Goal: Obtain resource: Download file/media

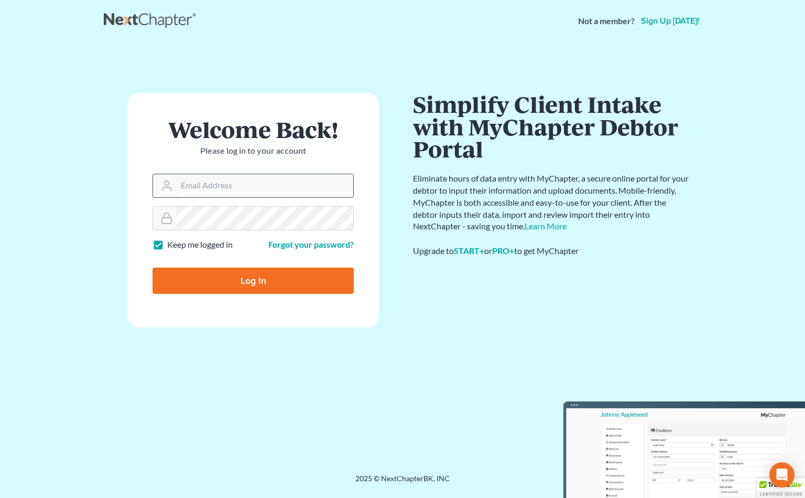
click at [179, 181] on input "Email Address" at bounding box center [265, 185] width 177 height 23
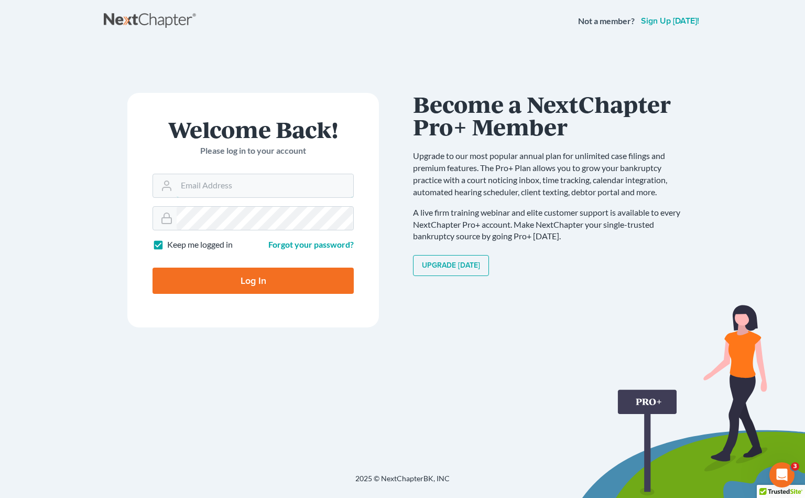
type input "[EMAIL_ADDRESS][DOMAIN_NAME]"
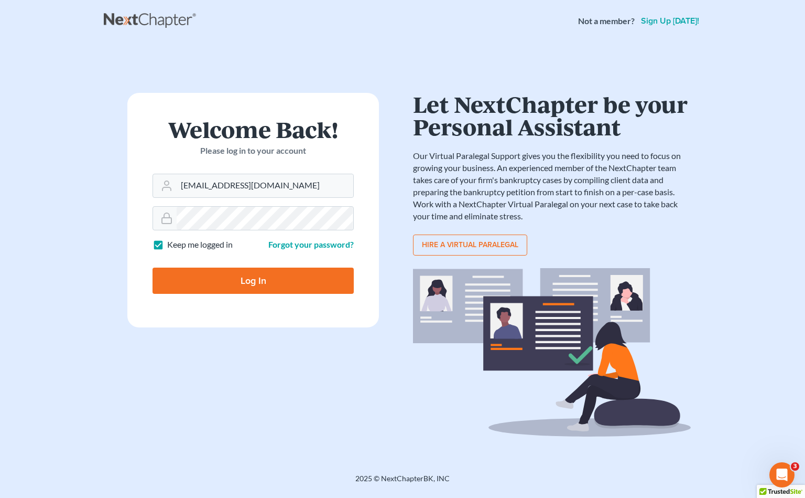
click at [258, 282] on input "Log In" at bounding box center [253, 280] width 201 height 26
type input "Thinking..."
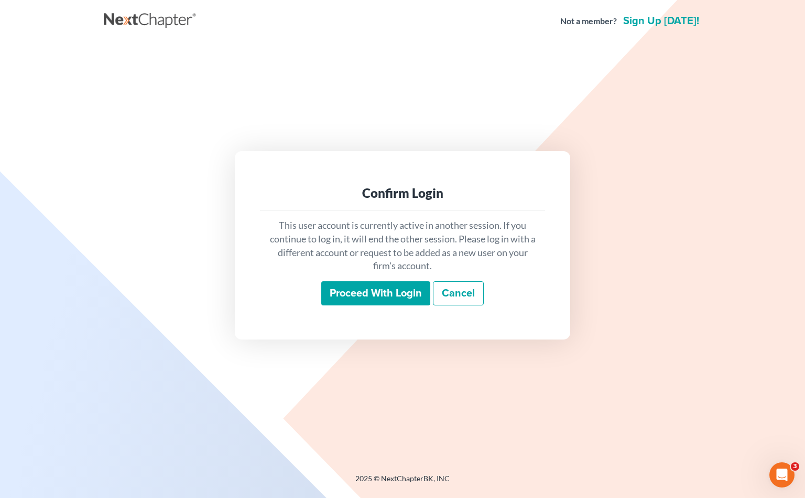
click at [378, 293] on input "Proceed with login" at bounding box center [375, 293] width 109 height 24
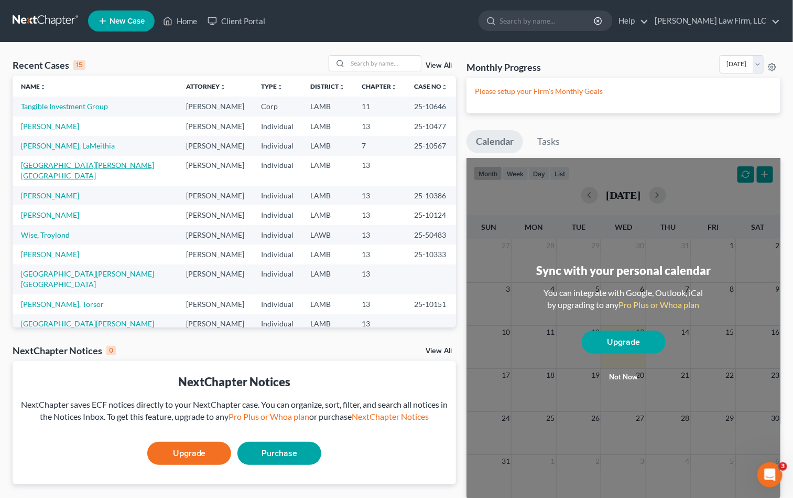
click at [50, 167] on link "[GEOGRAPHIC_DATA][PERSON_NAME][GEOGRAPHIC_DATA]" at bounding box center [87, 169] width 133 height 19
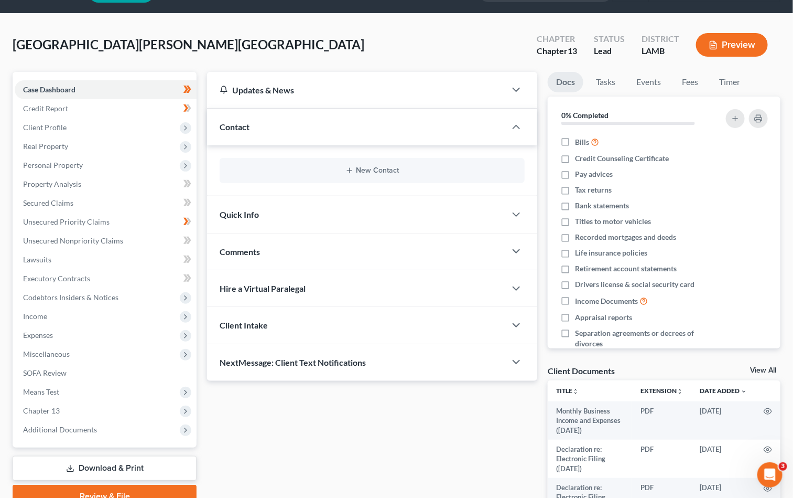
scroll to position [79, 0]
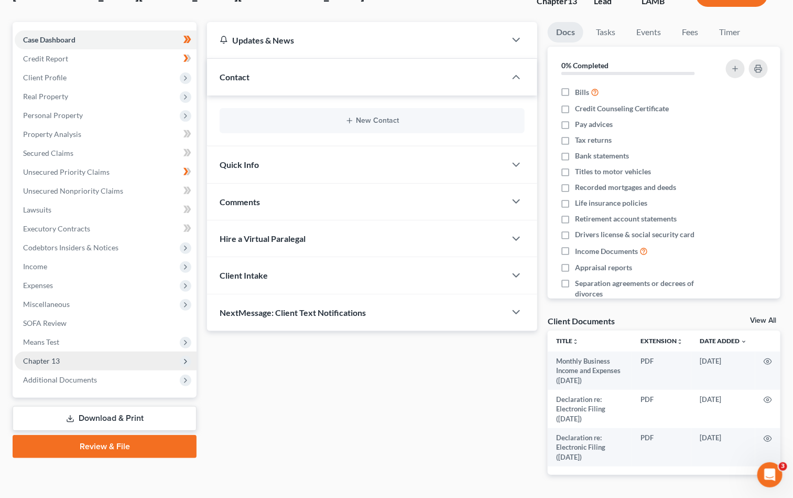
click at [49, 358] on span "Chapter 13" at bounding box center [41, 360] width 37 height 9
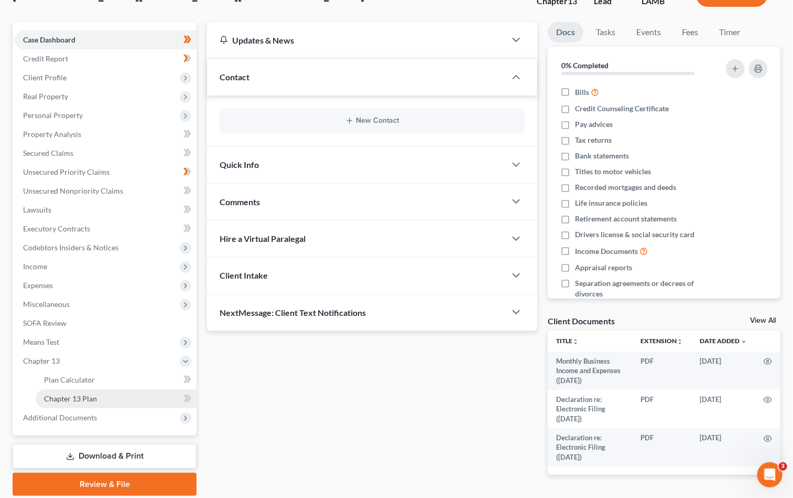
click at [130, 399] on link "Chapter 13 Plan" at bounding box center [116, 398] width 161 height 19
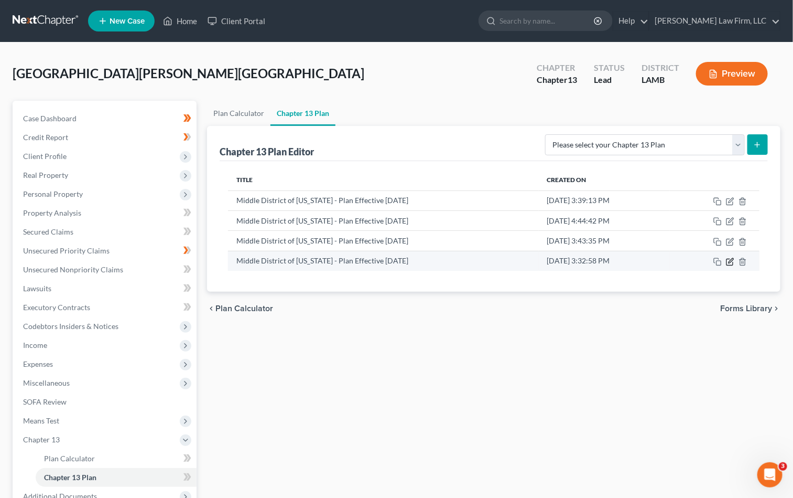
click at [730, 263] on icon "button" at bounding box center [731, 260] width 5 height 5
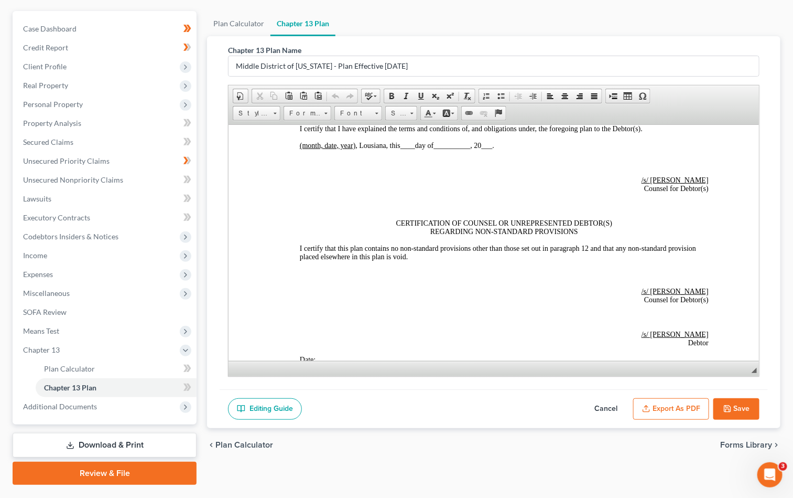
scroll to position [115, 0]
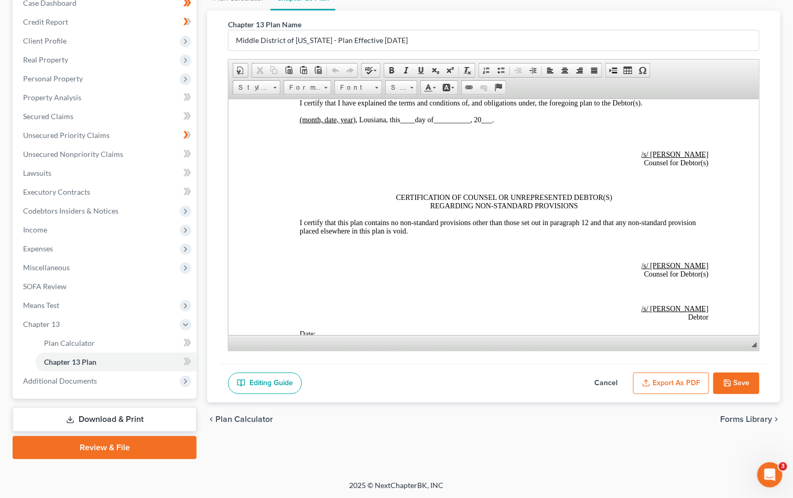
click at [653, 384] on button "Export as PDF" at bounding box center [671, 383] width 76 height 22
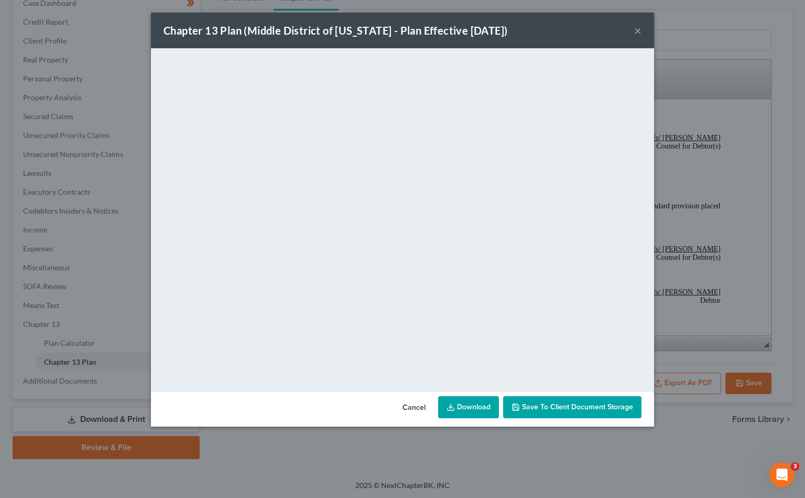
click at [634, 34] on button "×" at bounding box center [637, 30] width 7 height 13
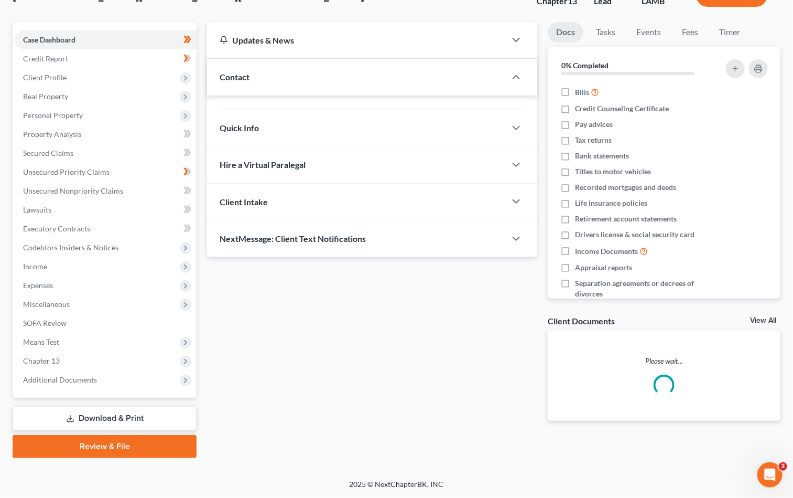
scroll to position [79, 0]
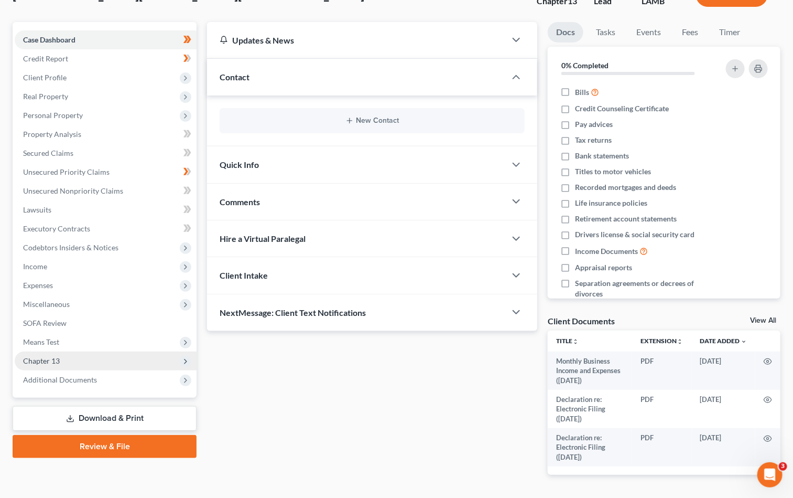
click at [150, 354] on span "Chapter 13" at bounding box center [106, 360] width 182 height 19
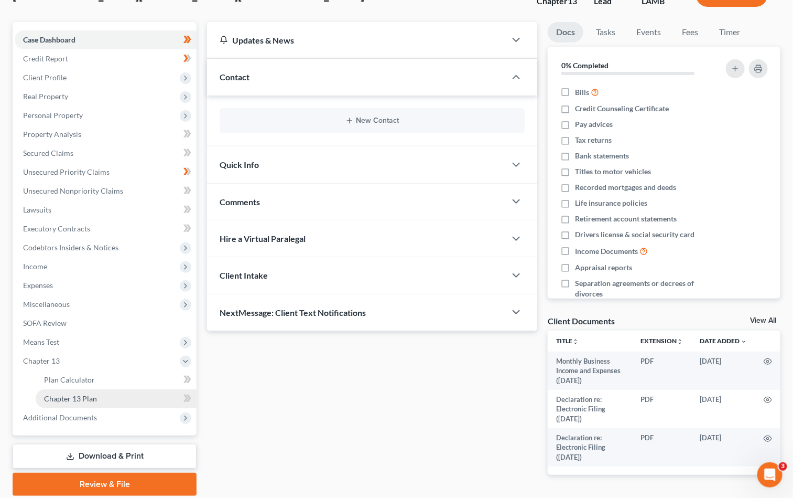
click at [63, 400] on span "Chapter 13 Plan" at bounding box center [70, 398] width 53 height 9
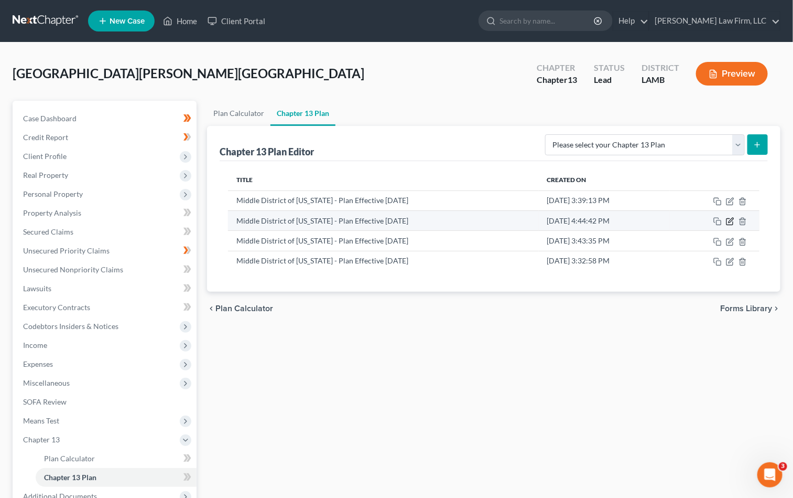
click at [728, 222] on icon "button" at bounding box center [730, 221] width 8 height 8
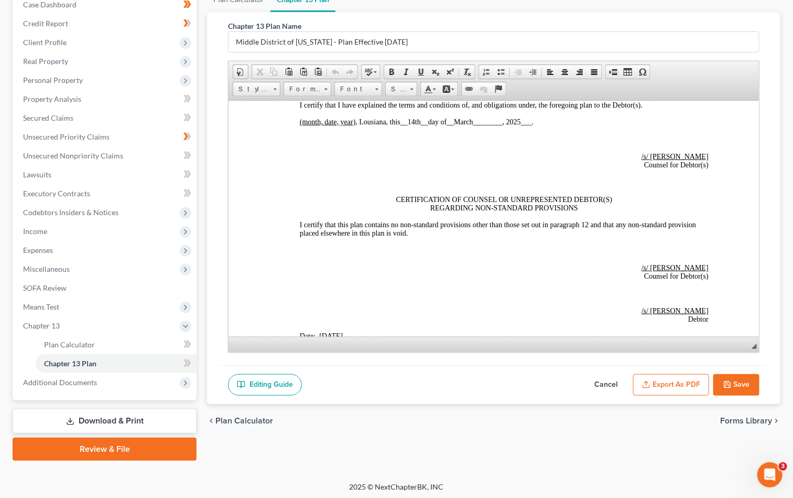
scroll to position [115, 0]
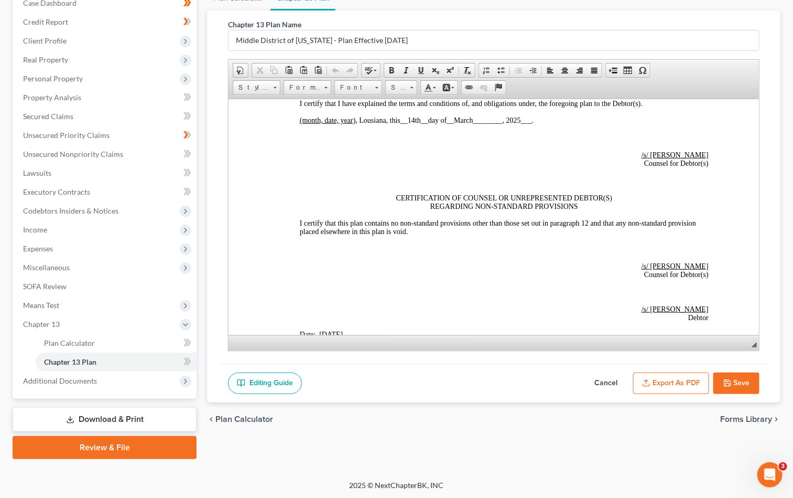
click at [673, 386] on button "Export as PDF" at bounding box center [671, 383] width 76 height 22
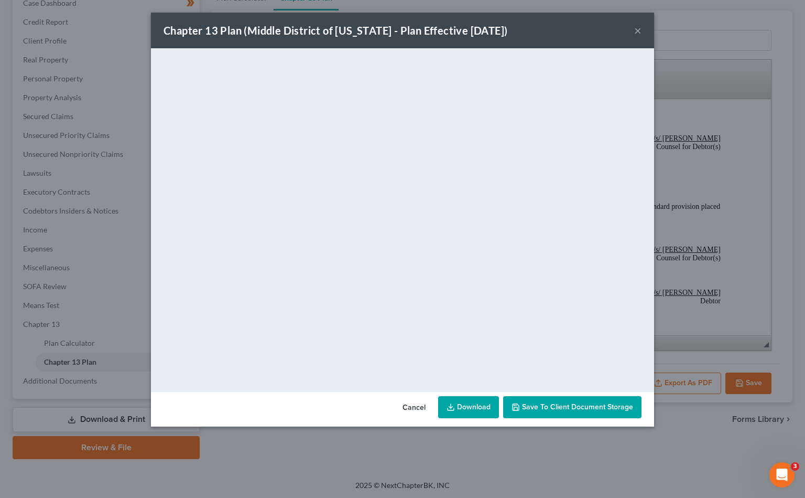
click at [466, 405] on link "Download" at bounding box center [468, 407] width 61 height 22
drag, startPoint x: 638, startPoint y: 22, endPoint x: 637, endPoint y: 30, distance: 7.9
click at [638, 24] on div "Chapter 13 Plan (Middle District of [US_STATE] - Plan Effective [DATE]) ×" at bounding box center [402, 31] width 503 height 36
click at [634, 34] on button "×" at bounding box center [637, 30] width 7 height 13
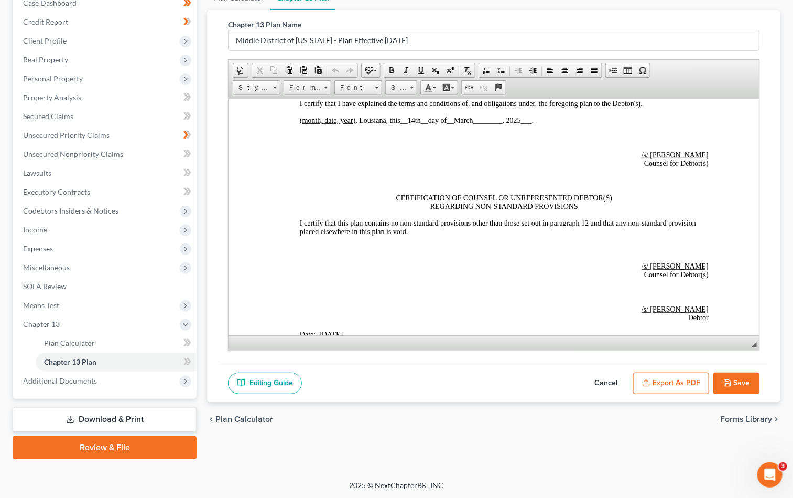
click at [596, 381] on button "Cancel" at bounding box center [606, 383] width 46 height 22
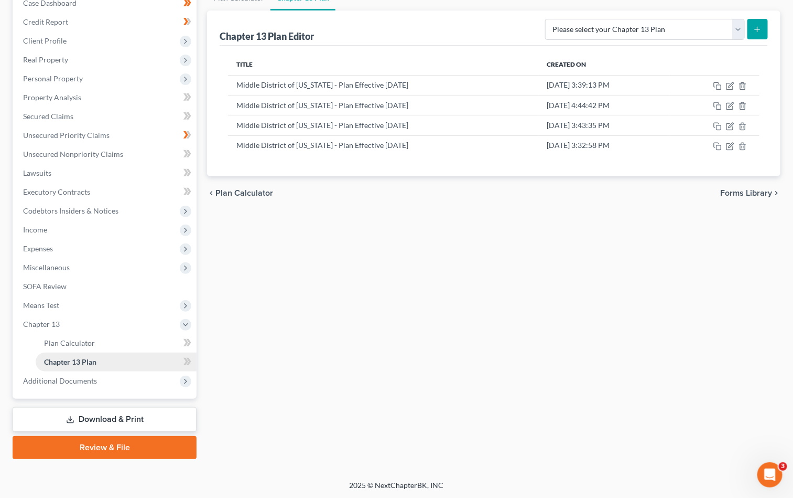
click at [93, 364] on span "Chapter 13 Plan" at bounding box center [70, 361] width 52 height 9
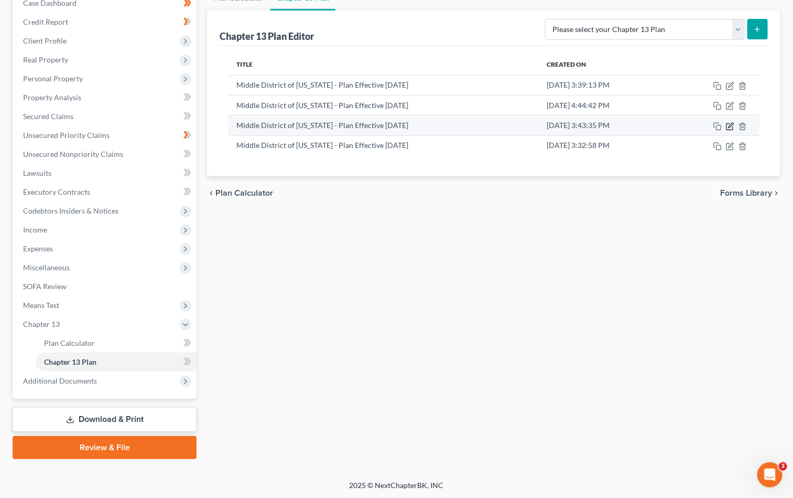
click at [730, 127] on icon "button" at bounding box center [731, 125] width 5 height 5
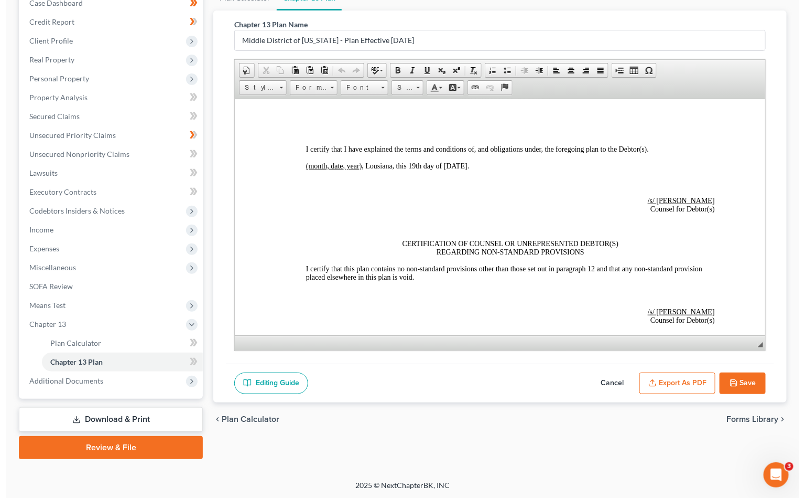
scroll to position [2931, 0]
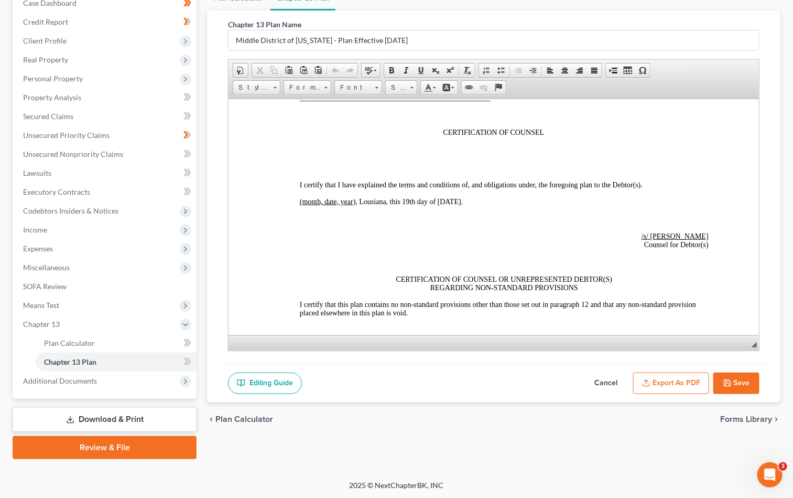
click at [660, 385] on button "Export as PDF" at bounding box center [671, 383] width 76 height 22
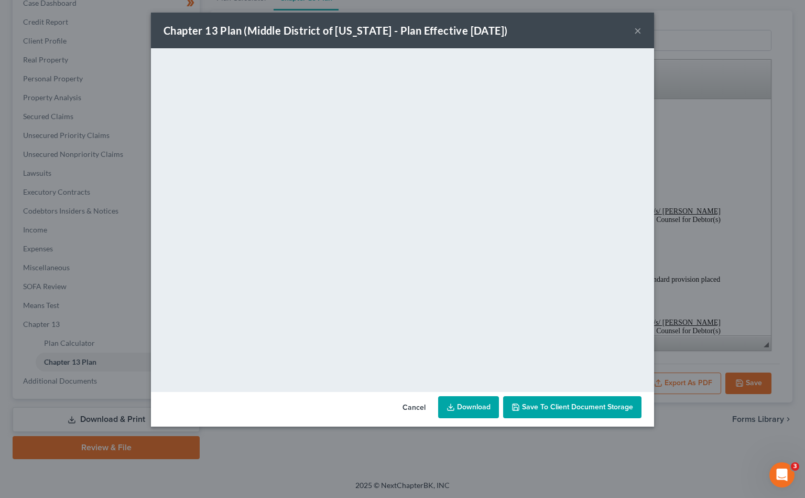
click at [468, 409] on link "Download" at bounding box center [468, 407] width 61 height 22
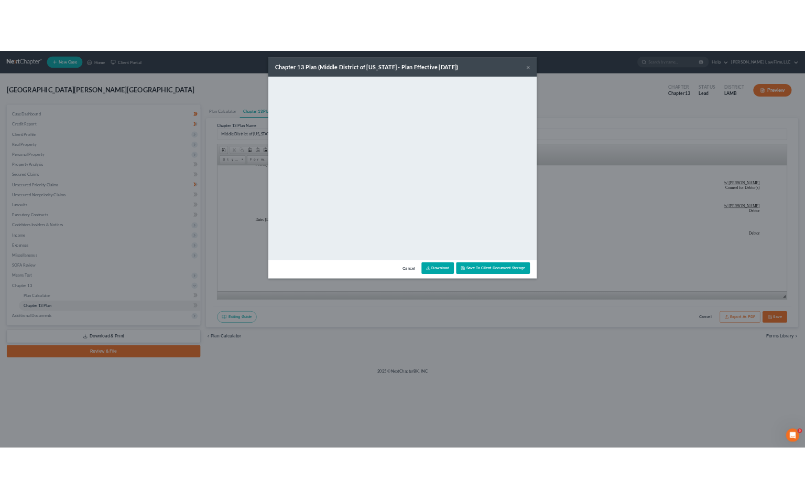
scroll to position [2624, 0]
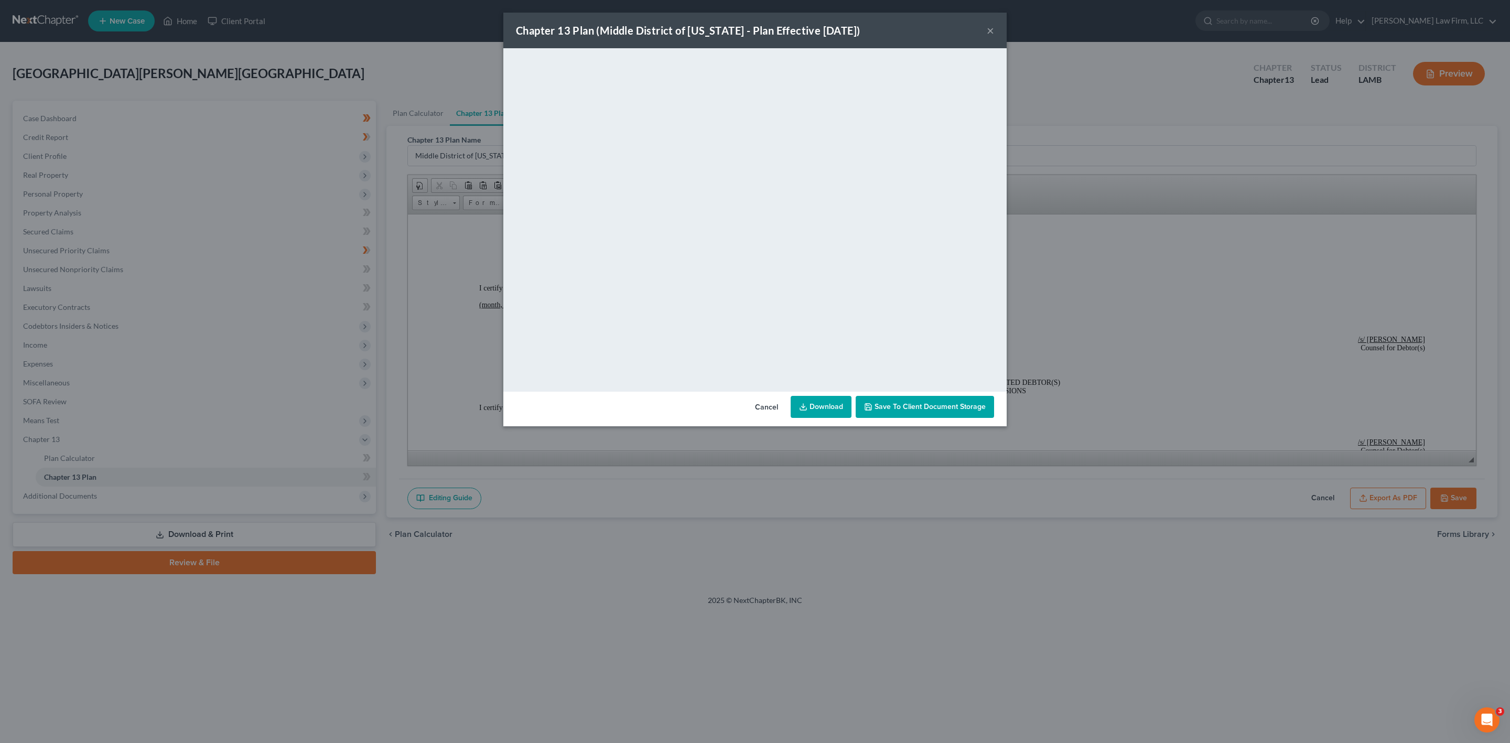
click at [805, 32] on div "Chapter 13 Plan (Middle District of [US_STATE] - Plan Effective [DATE]) ×" at bounding box center [754, 31] width 503 height 36
click at [805, 27] on button "×" at bounding box center [990, 30] width 7 height 13
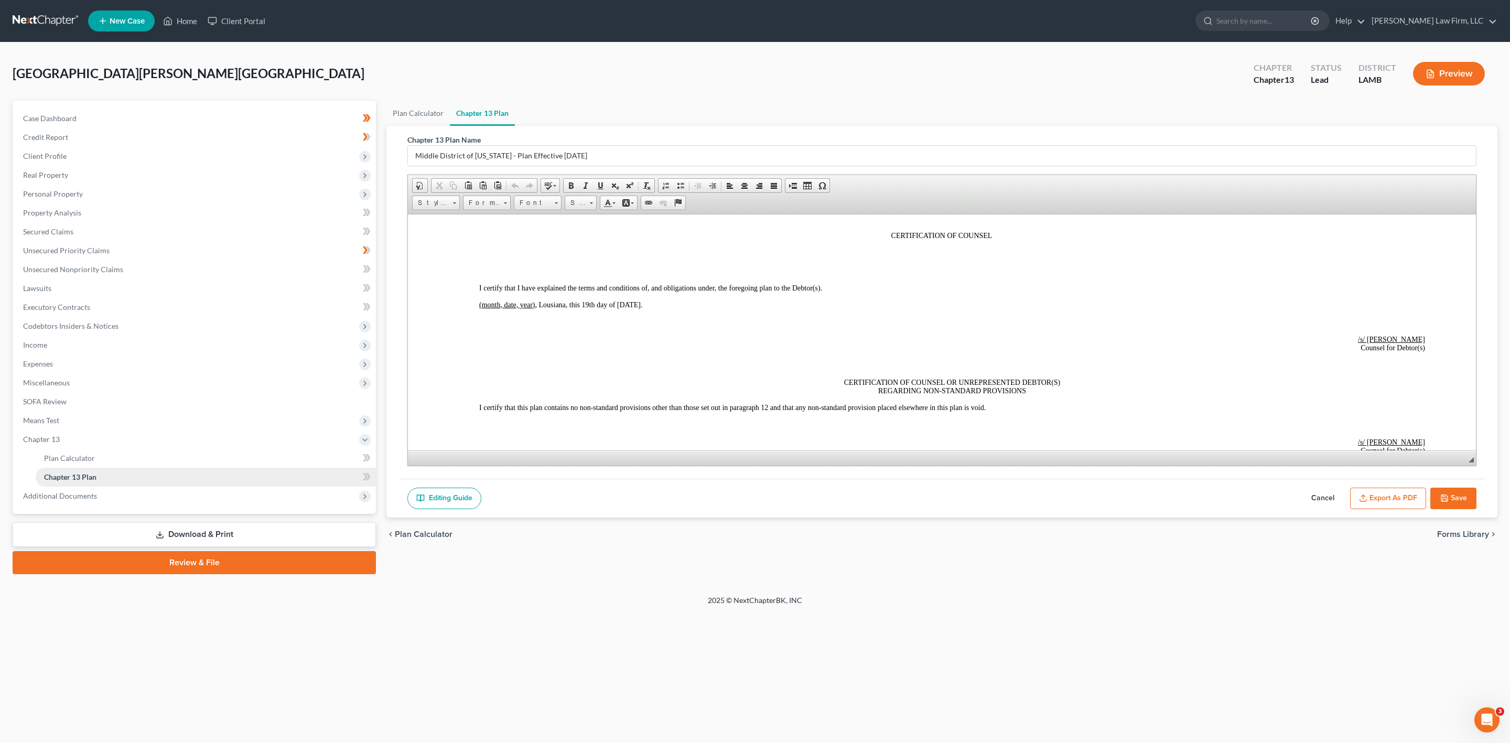
click at [93, 472] on span "Chapter 13 Plan" at bounding box center [70, 476] width 52 height 9
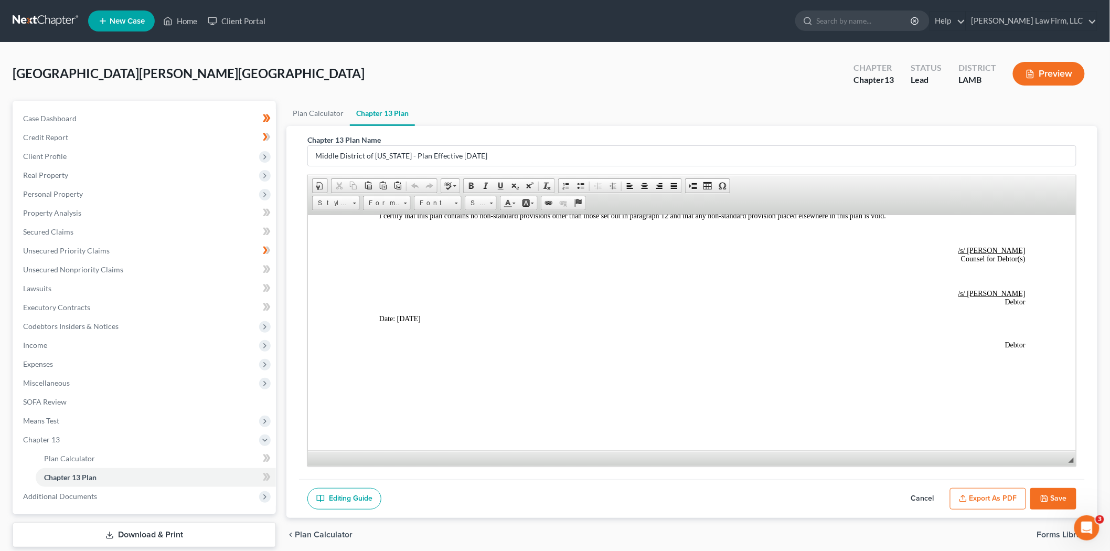
scroll to position [2990, 0]
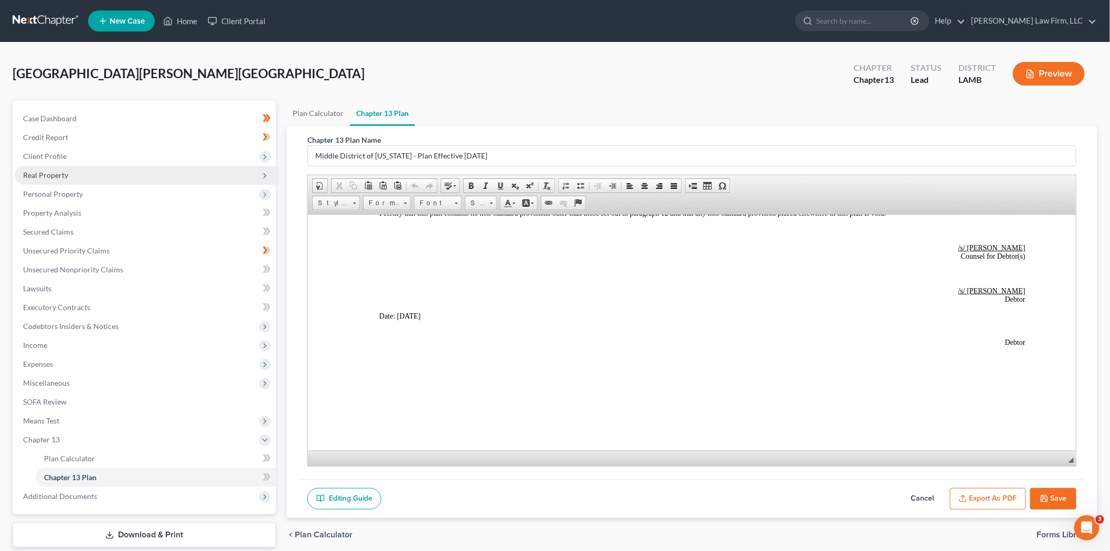
click at [56, 174] on span "Real Property" at bounding box center [45, 174] width 45 height 9
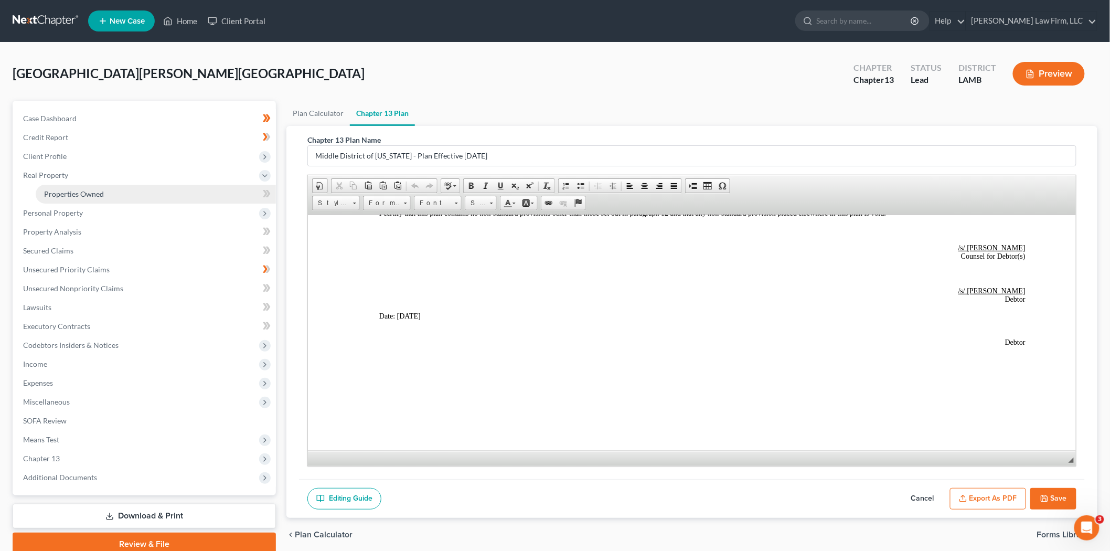
click at [82, 193] on span "Properties Owned" at bounding box center [74, 193] width 60 height 9
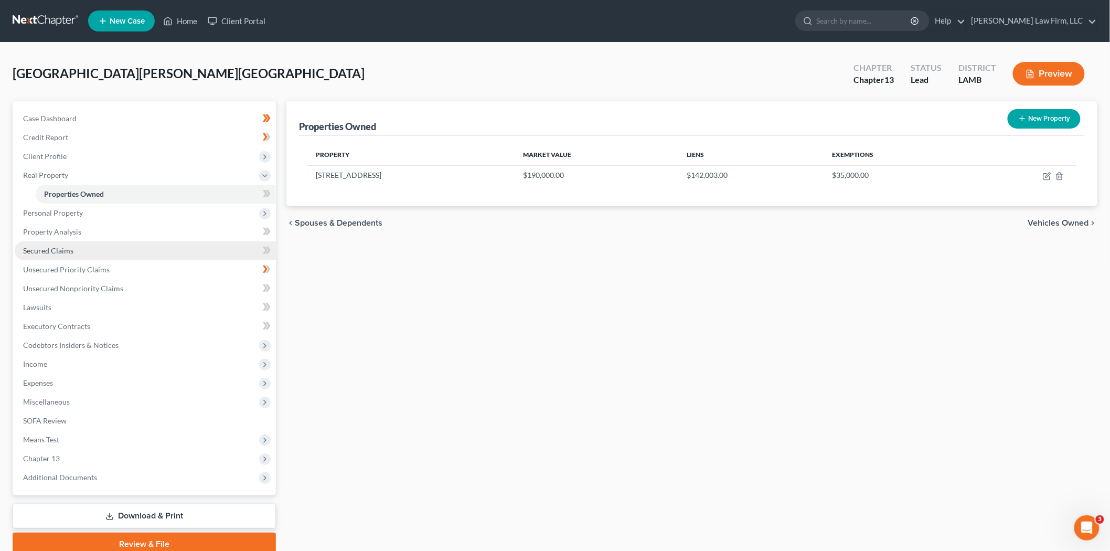
click at [60, 251] on span "Secured Claims" at bounding box center [48, 250] width 50 height 9
